Goal: Information Seeking & Learning: Learn about a topic

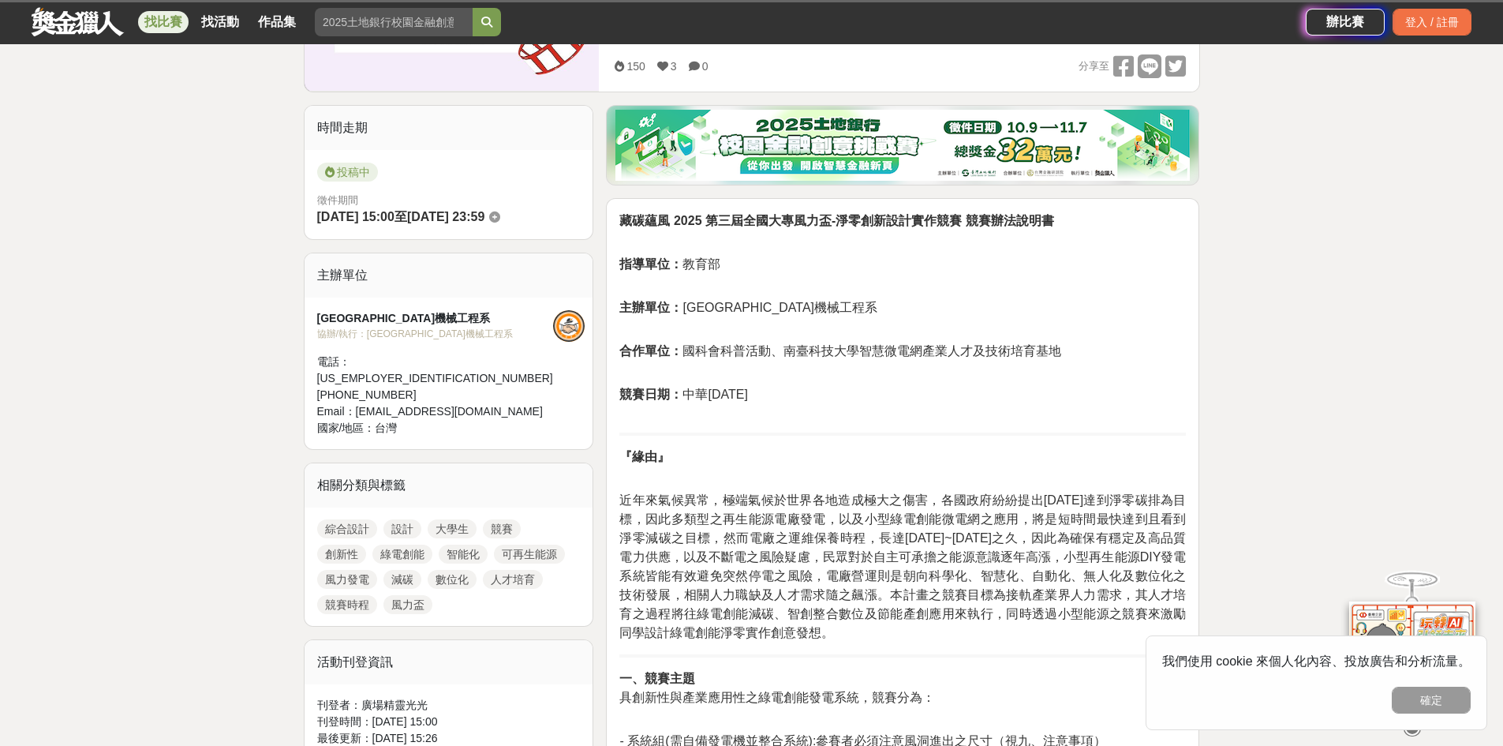
scroll to position [473, 0]
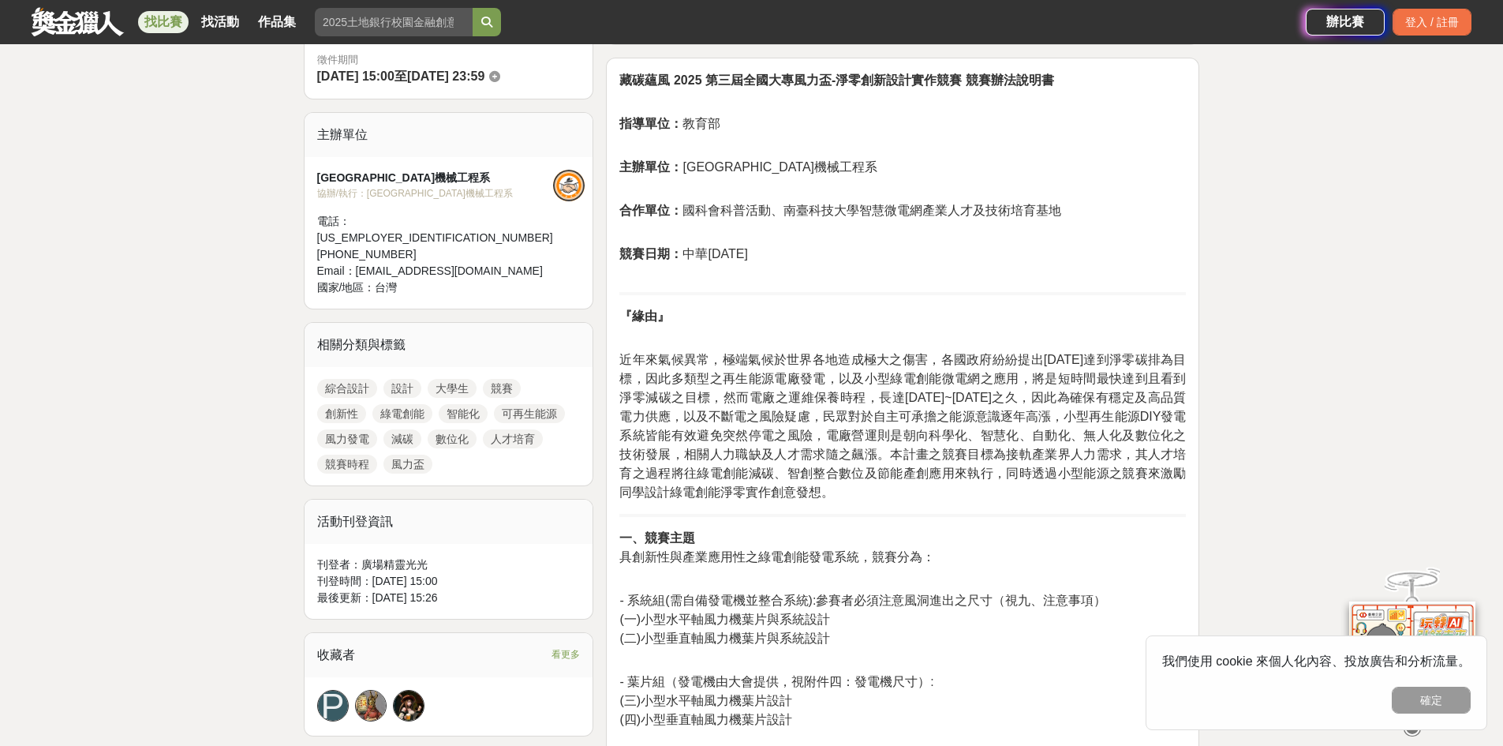
drag, startPoint x: 873, startPoint y: 254, endPoint x: 613, endPoint y: 80, distance: 312.9
copy div "藏碳蘊風 2025 第三屆全國大專風力盃-淨零創新設計實作競賽 競賽辦法說明書 指導單位： 教育部 主辦單位： 南臺科技大學機械工程系 合作單位： 國科會科普…"
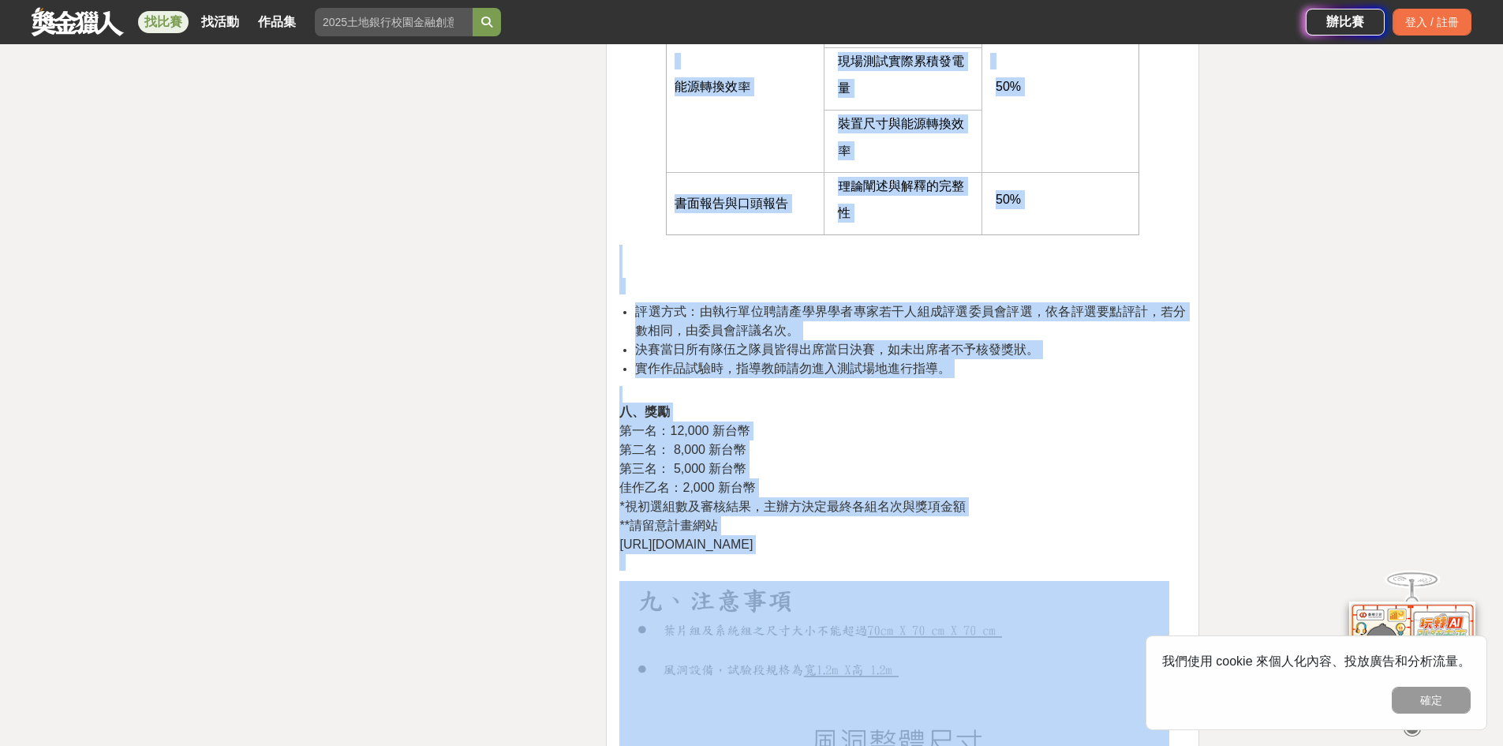
scroll to position [3104, 0]
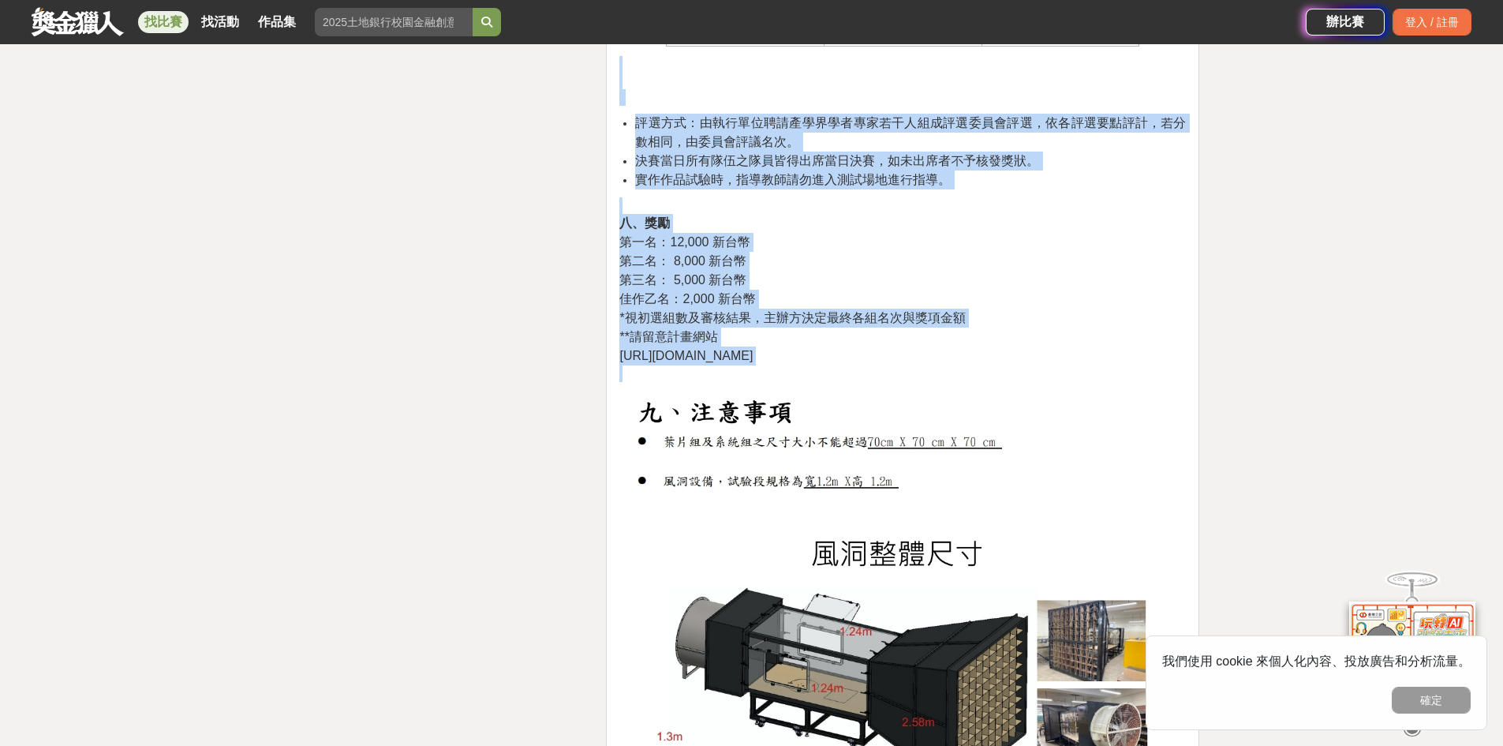
drag, startPoint x: 619, startPoint y: 378, endPoint x: 1109, endPoint y: 372, distance: 489.2
copy div "l、ipsu dolorsitametconsect，adip： - eli(seddoeiusmo):temporincididu（ut、labo） (e)…"
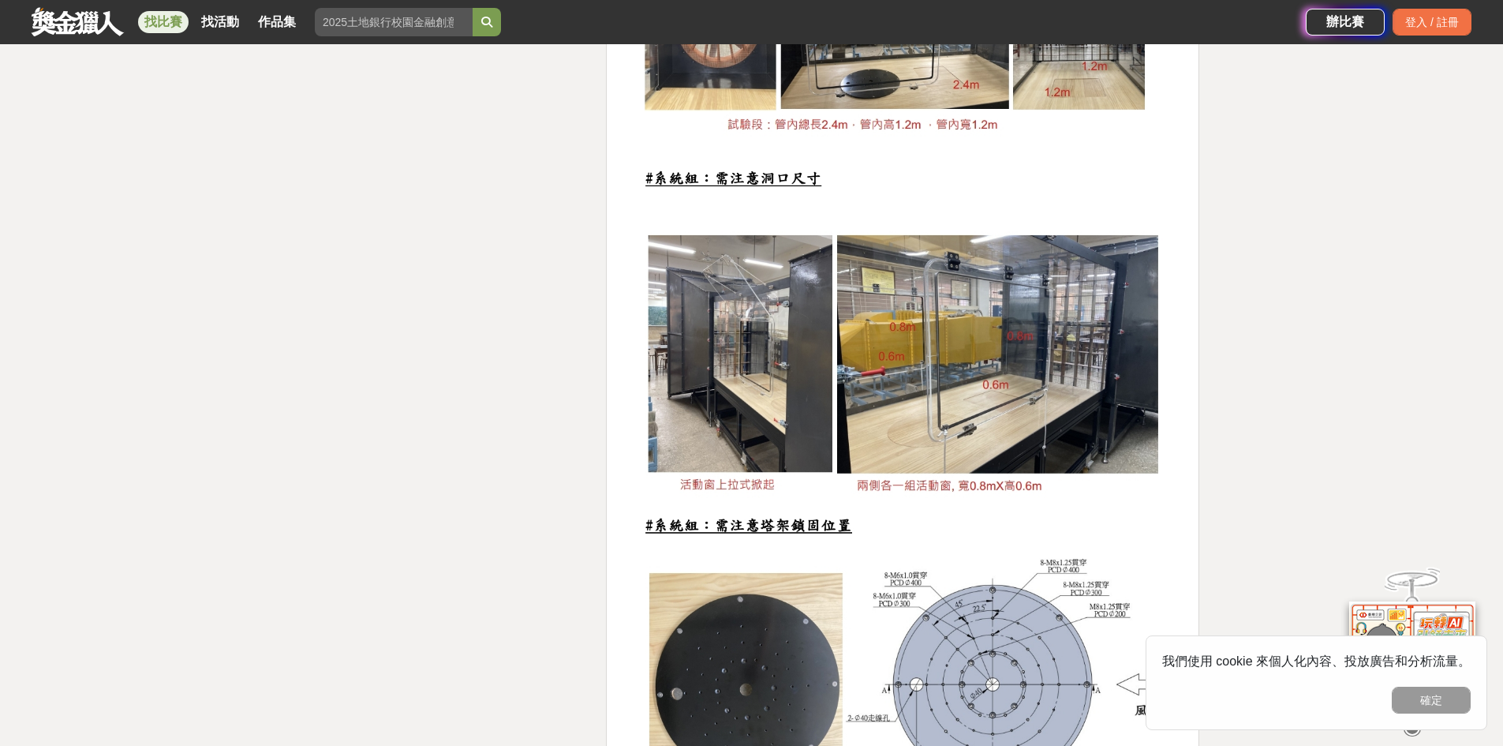
scroll to position [4445, 0]
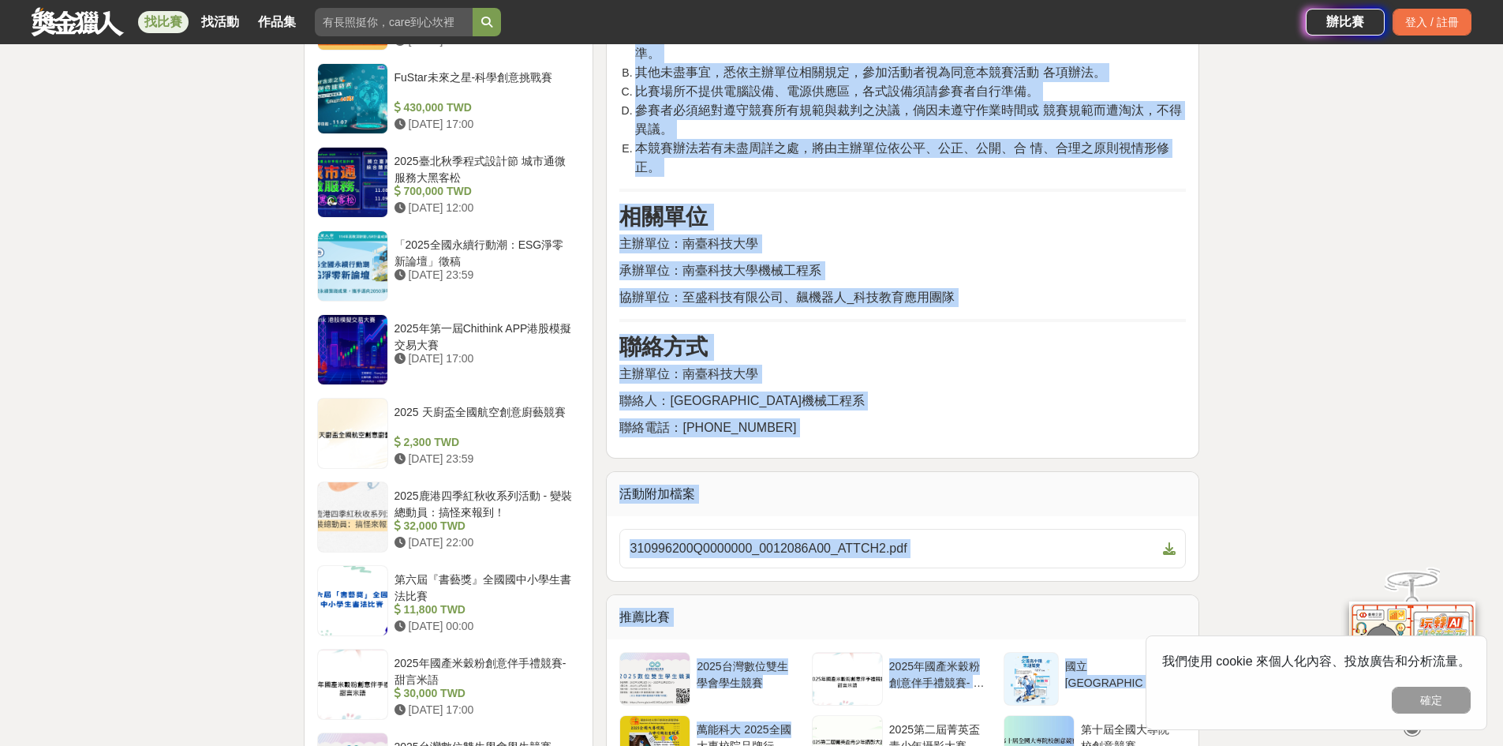
scroll to position [1352, 0]
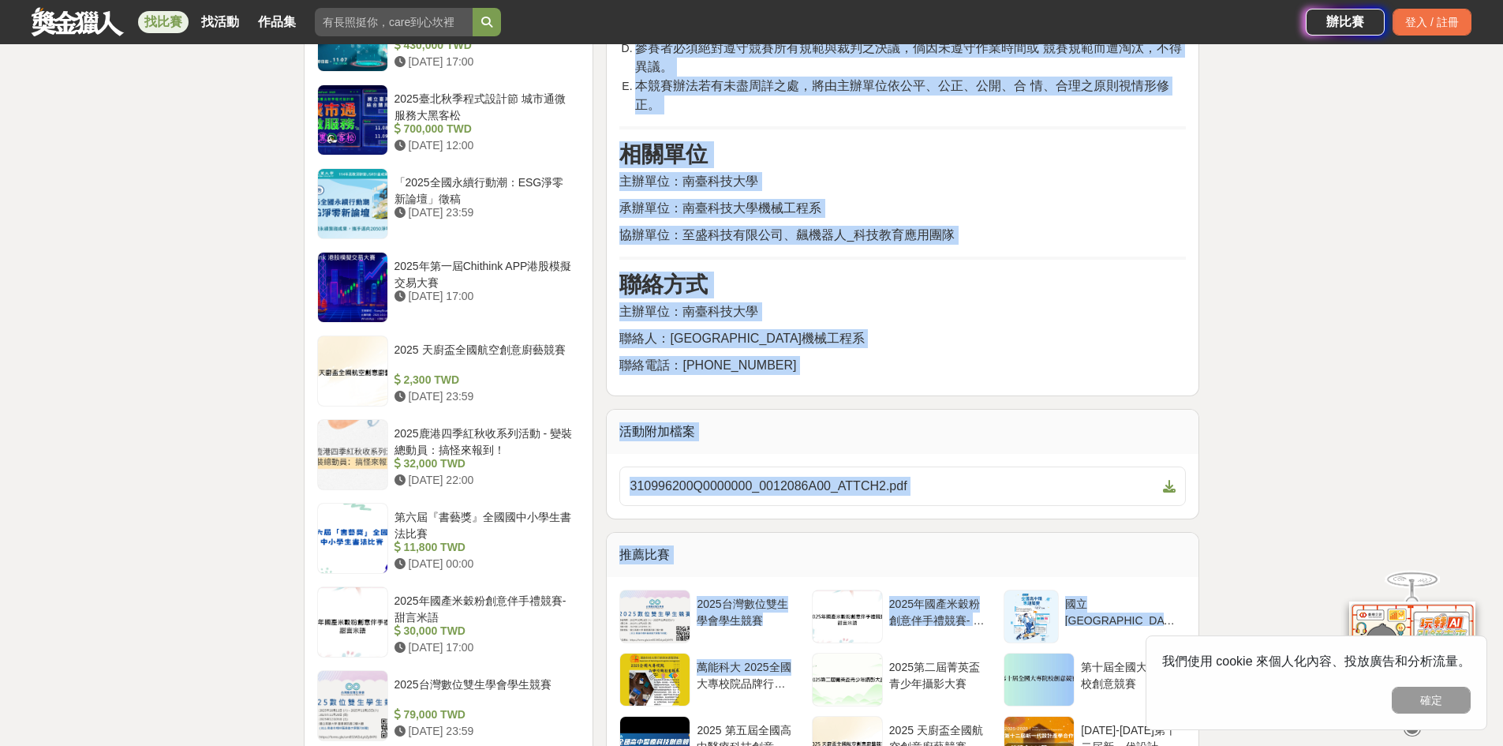
drag, startPoint x: 623, startPoint y: 207, endPoint x: 841, endPoint y: 360, distance: 266.8
copy div "競賽組別 迷宮競速組 Micro:bit Al 智慧小車遙控競速賽 Micro:bit 飆風戰士 智慧工廠 - 堆疊競速賽 智慧工廠 - 人形智慧搬運競速賽 …"
